Goal: Task Accomplishment & Management: Use online tool/utility

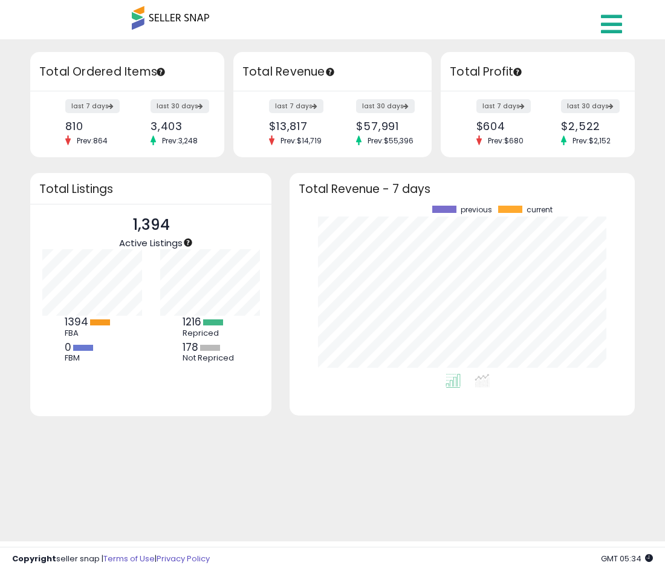
click at [579, 23] on icon at bounding box center [611, 24] width 21 height 24
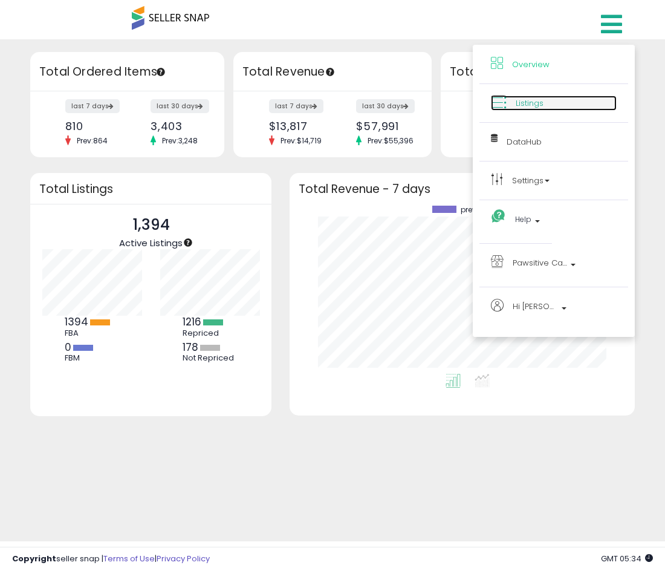
click at [532, 106] on span "Listings" at bounding box center [530, 102] width 28 height 11
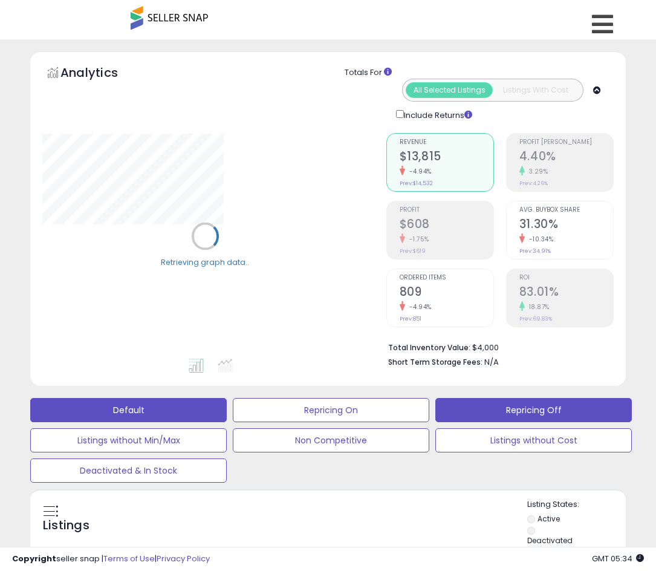
click at [507, 412] on button "Repricing Off" at bounding box center [533, 410] width 196 height 24
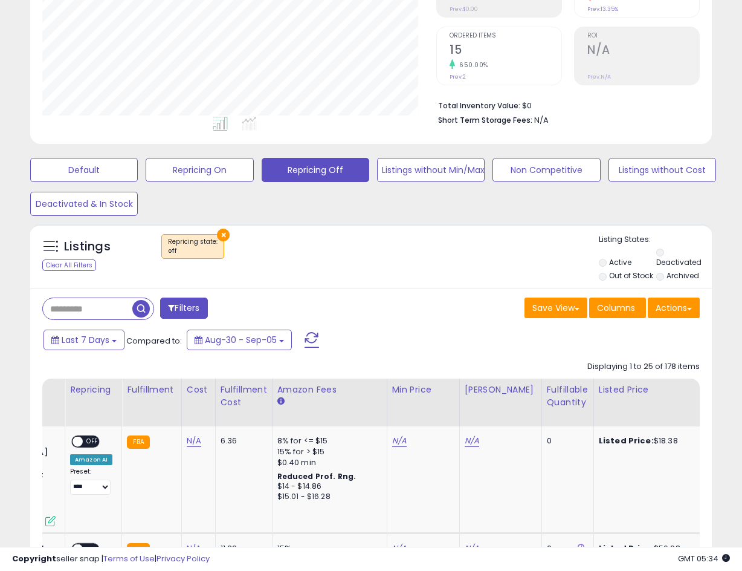
scroll to position [0, 221]
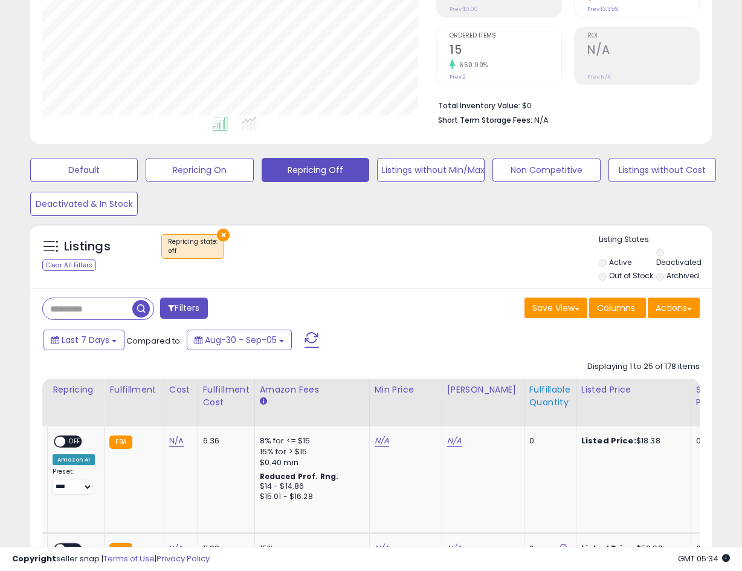
click at [530, 383] on div "Fulfillable Quantity" at bounding box center [551, 395] width 42 height 25
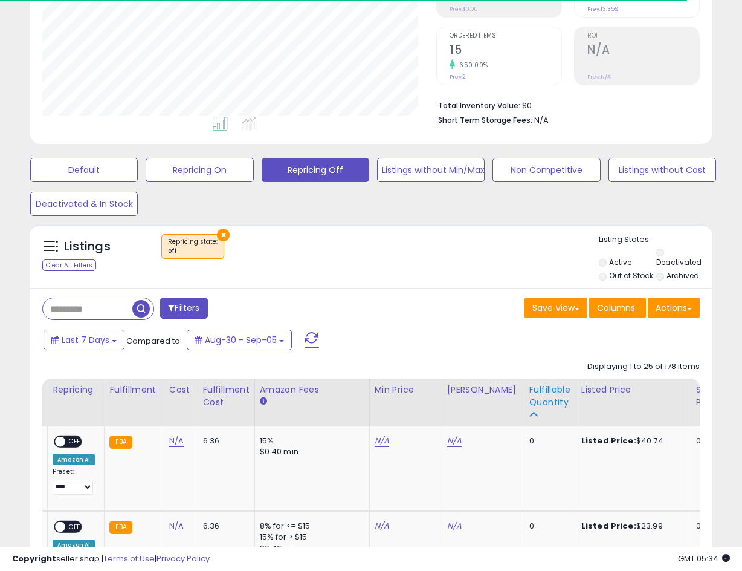
click at [531, 383] on div "Fulfillable Quantity" at bounding box center [551, 395] width 42 height 25
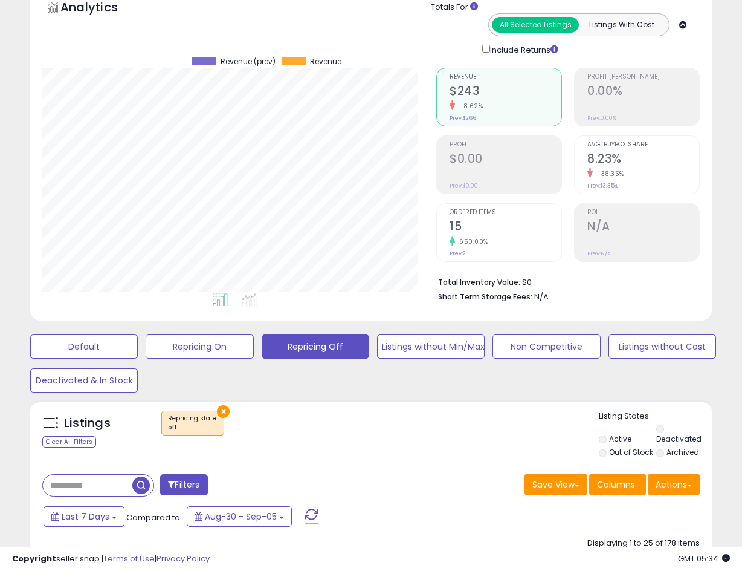
scroll to position [60, 0]
